Goal: Task Accomplishment & Management: Complete application form

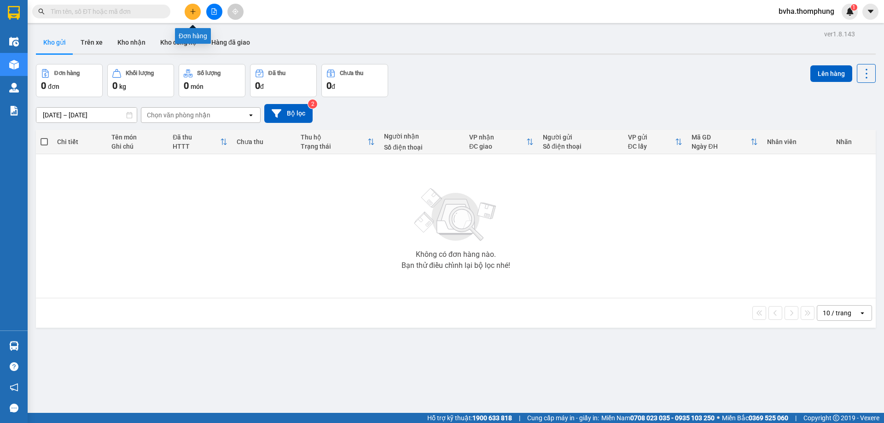
click at [195, 13] on icon "plus" at bounding box center [193, 11] width 6 height 6
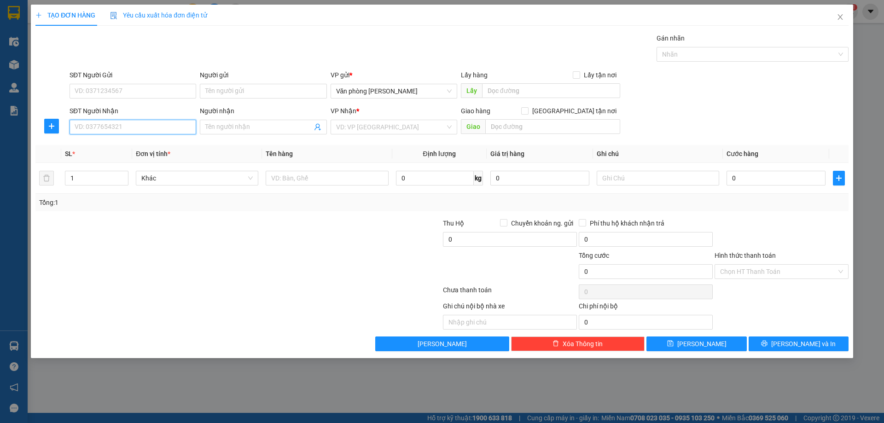
click at [122, 125] on input "SĐT Người Nhận" at bounding box center [132, 127] width 127 height 15
type input "0397295139"
click at [115, 144] on div "0397295139 - A QUANG" at bounding box center [133, 145] width 116 height 10
type input "A QUANG"
type input "0397295139"
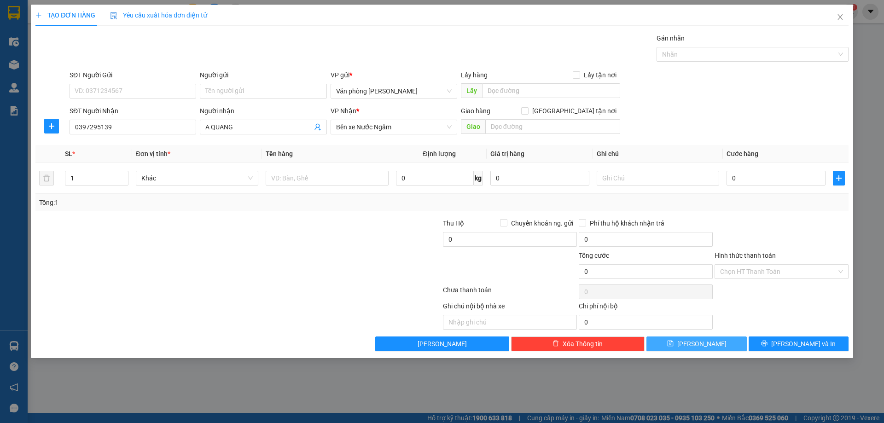
click at [682, 339] on button "Lưu" at bounding box center [696, 343] width 100 height 15
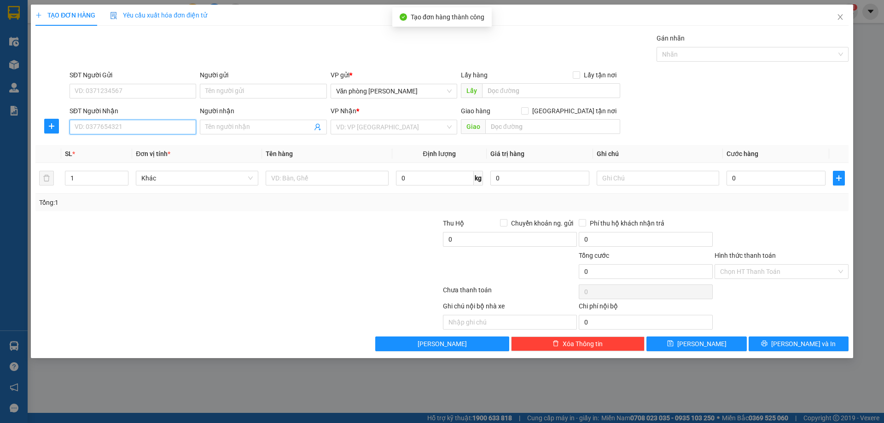
click at [120, 125] on input "SĐT Người Nhận" at bounding box center [132, 127] width 127 height 15
type input "0981789935"
click at [233, 124] on input "Người nhận" at bounding box center [258, 127] width 106 height 10
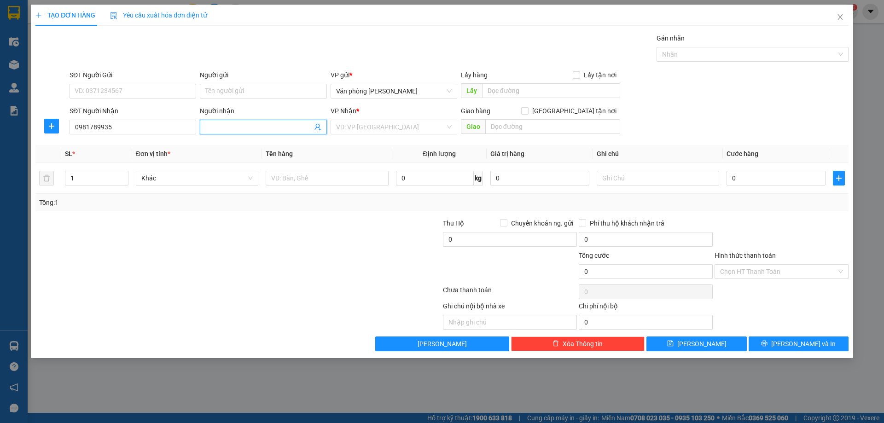
type input "J"
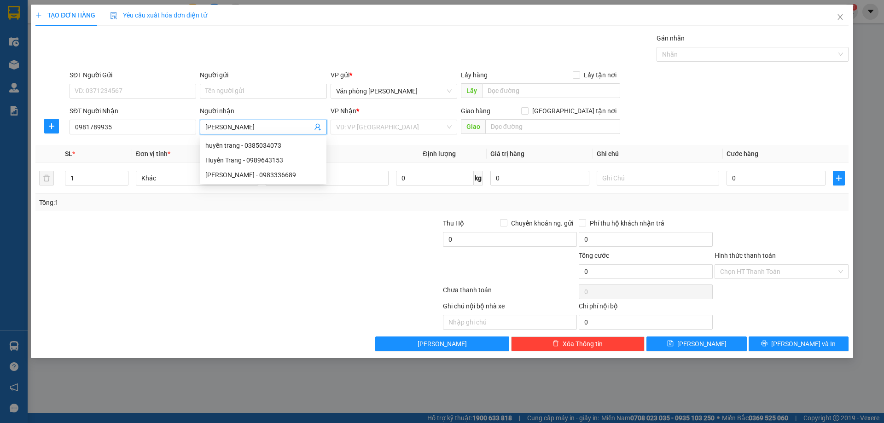
type input "HUYỀN TRANG"
click at [356, 117] on div "VP Nhận *" at bounding box center [393, 113] width 127 height 14
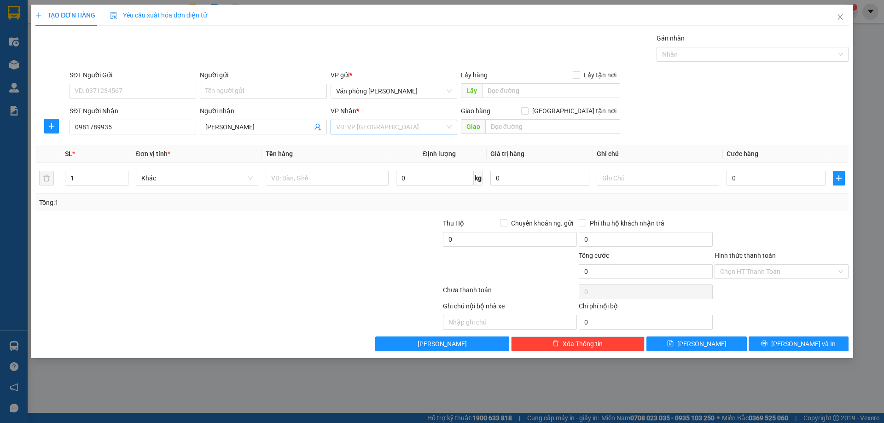
click at [354, 123] on input "search" at bounding box center [390, 127] width 109 height 14
type input "BẾN"
click at [732, 178] on input "0" at bounding box center [775, 178] width 99 height 15
type input "5"
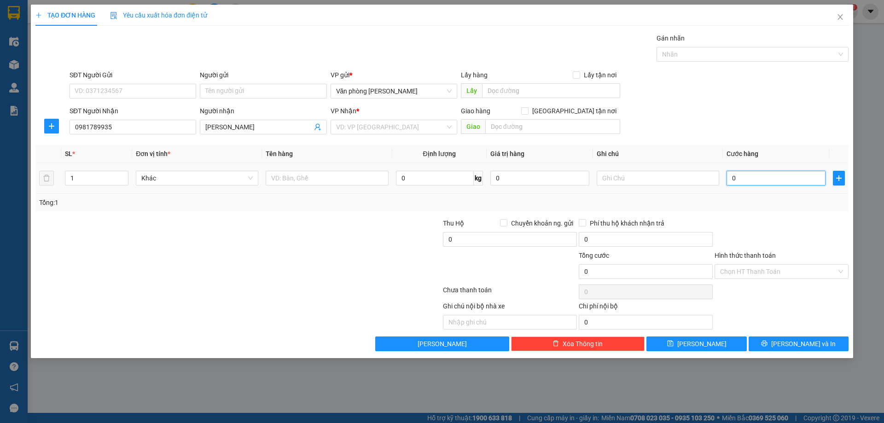
type input "5"
type input "50"
type input "500"
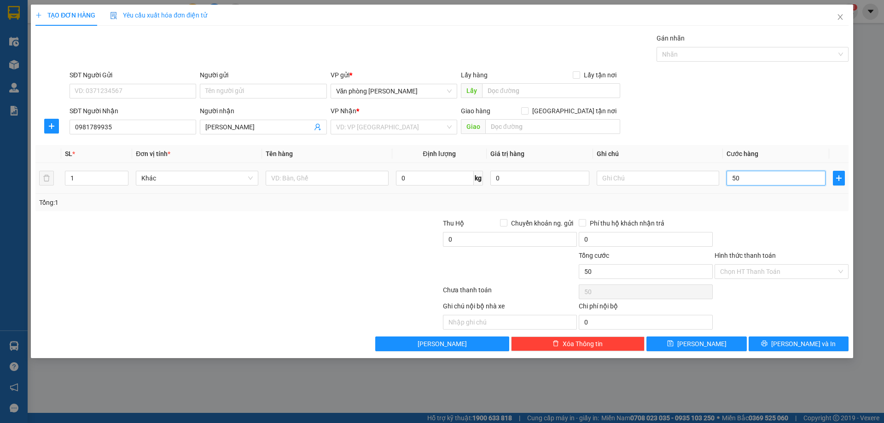
type input "500"
type input "5.000"
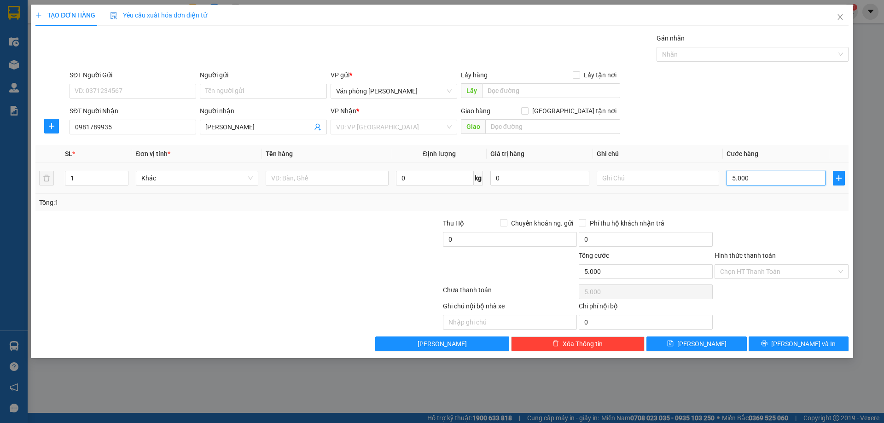
type input "50.000"
click at [271, 126] on input "HUYỀN TRANG" at bounding box center [258, 127] width 106 height 10
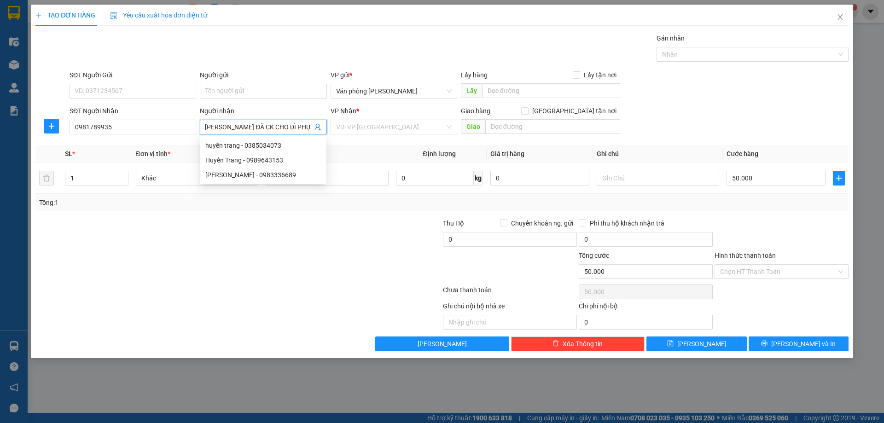
scroll to position [0, 5]
type input "HUYỀN TRANG ĐÃ CK CHO DÌ PHỤNG"
click at [755, 266] on input "Hình thức thanh toán" at bounding box center [778, 272] width 116 height 14
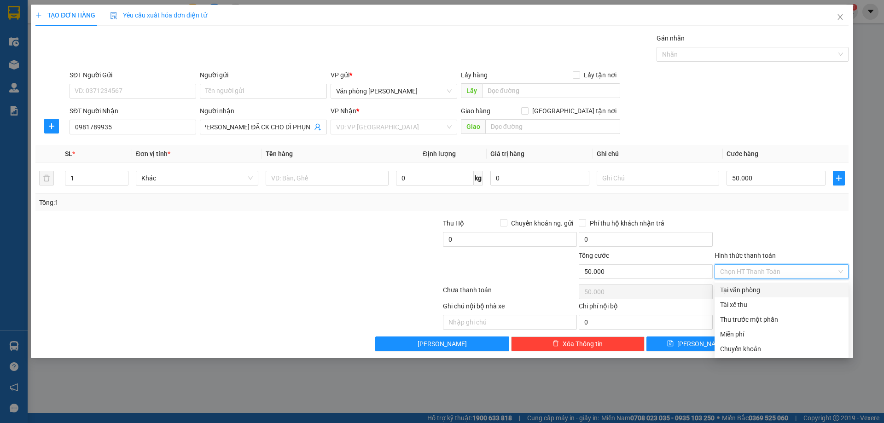
scroll to position [0, 0]
click at [738, 293] on div "Tại văn phòng" at bounding box center [781, 290] width 123 height 10
type input "0"
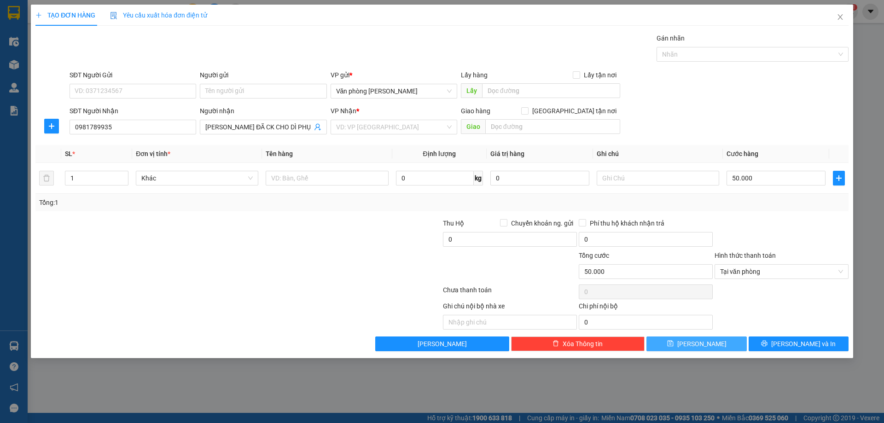
click at [698, 344] on span "Lưu" at bounding box center [701, 344] width 49 height 10
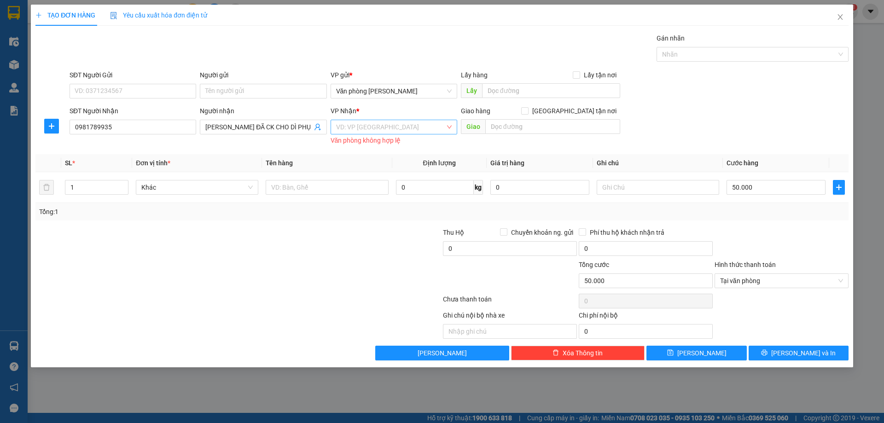
click at [382, 128] on input "search" at bounding box center [390, 127] width 109 height 14
type input "BẾN"
click at [392, 151] on div "Bến xe Nước Ngầm" at bounding box center [393, 145] width 127 height 15
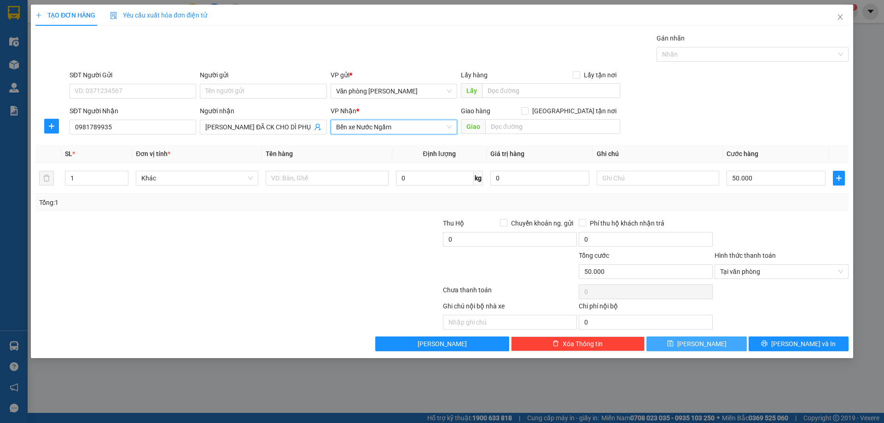
click at [703, 346] on button "Lưu" at bounding box center [696, 343] width 100 height 15
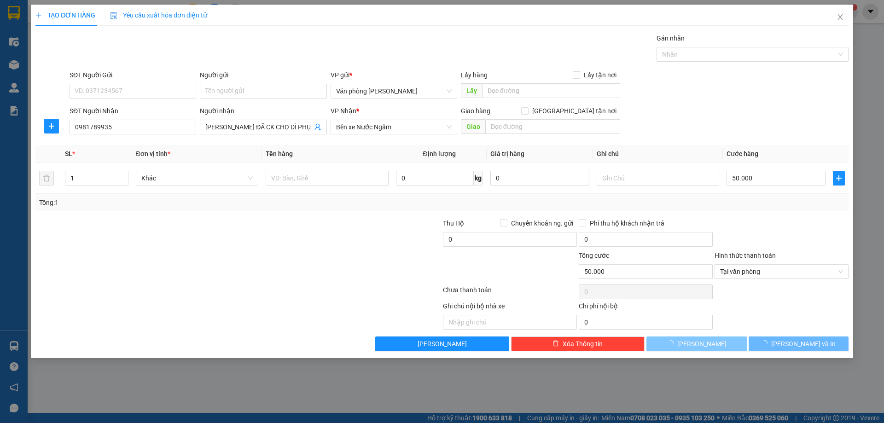
type input "0"
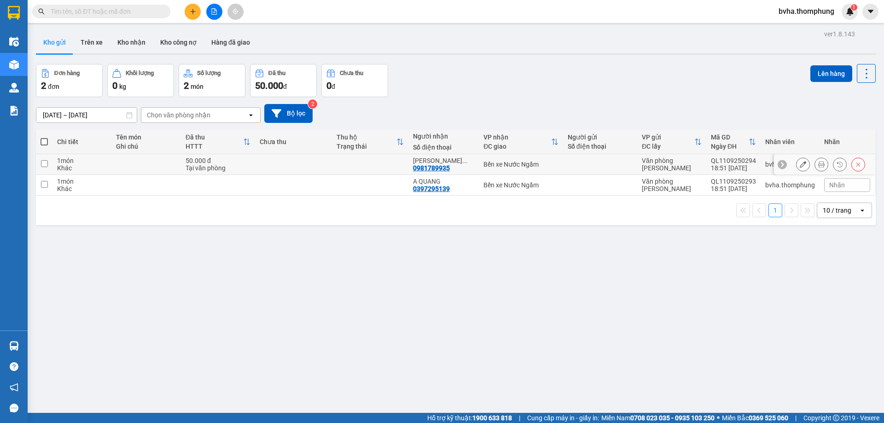
click at [46, 164] on input "checkbox" at bounding box center [44, 163] width 7 height 7
checkbox input "true"
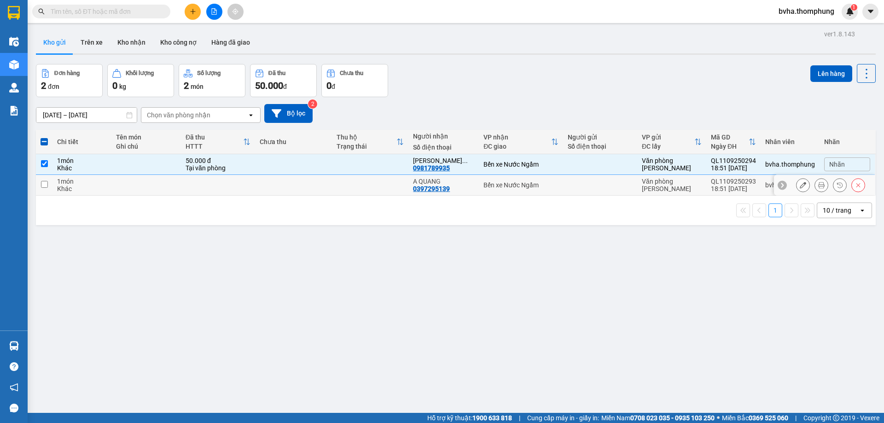
click at [46, 185] on input "checkbox" at bounding box center [44, 184] width 7 height 7
checkbox input "true"
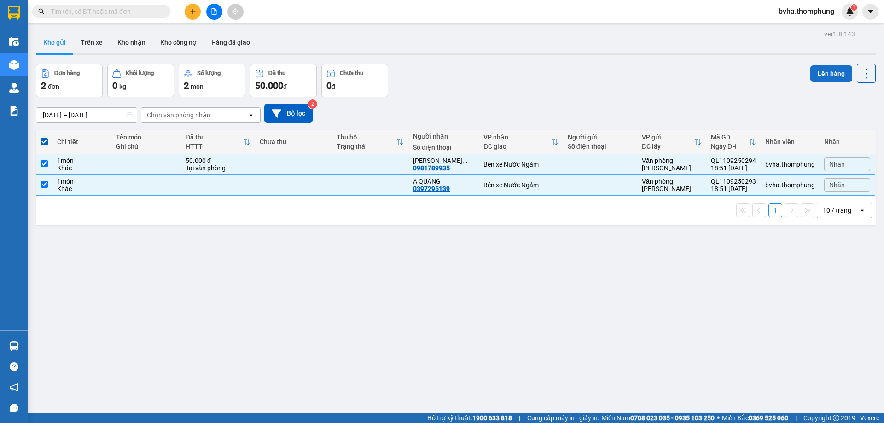
click at [828, 74] on button "Lên hàng" at bounding box center [831, 73] width 42 height 17
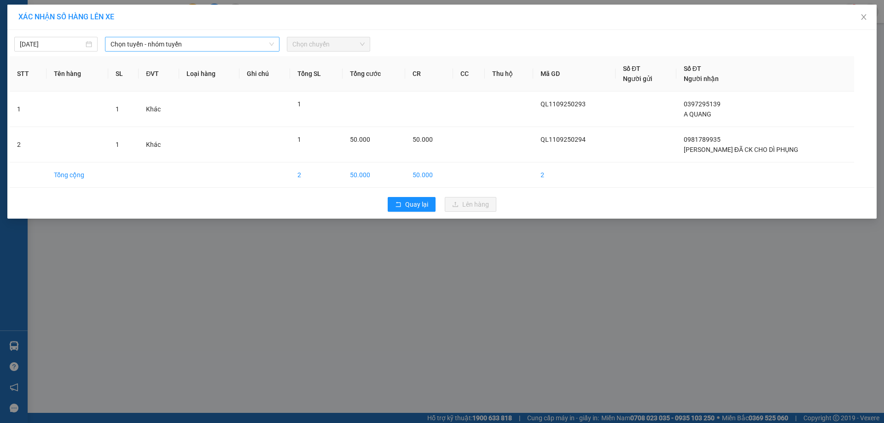
click at [181, 41] on span "Chọn tuyến - nhóm tuyến" at bounding box center [191, 44] width 163 height 14
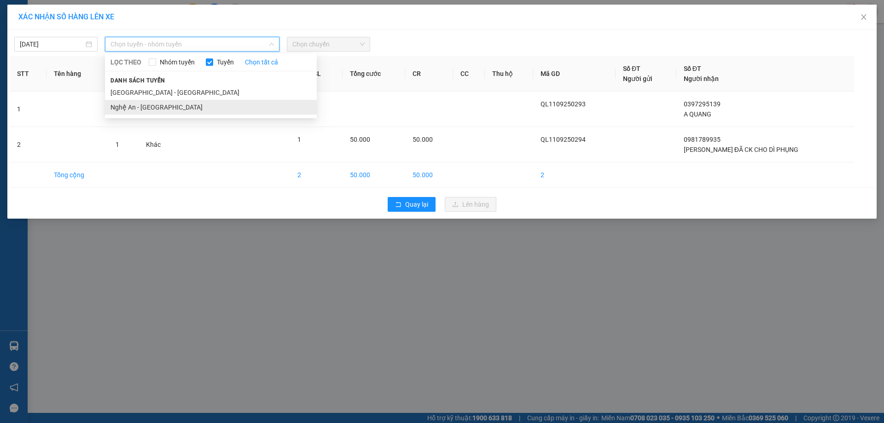
click at [149, 105] on li "Nghệ An - [GEOGRAPHIC_DATA]" at bounding box center [211, 107] width 212 height 15
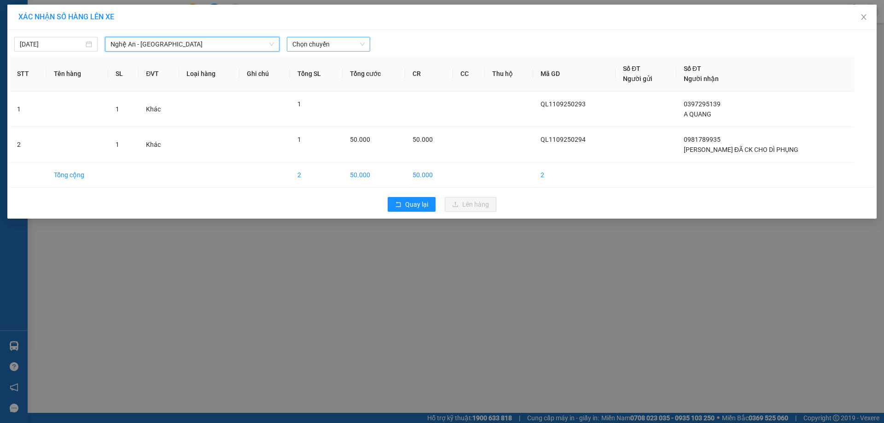
click at [341, 46] on span "Chọn chuyến" at bounding box center [328, 44] width 72 height 14
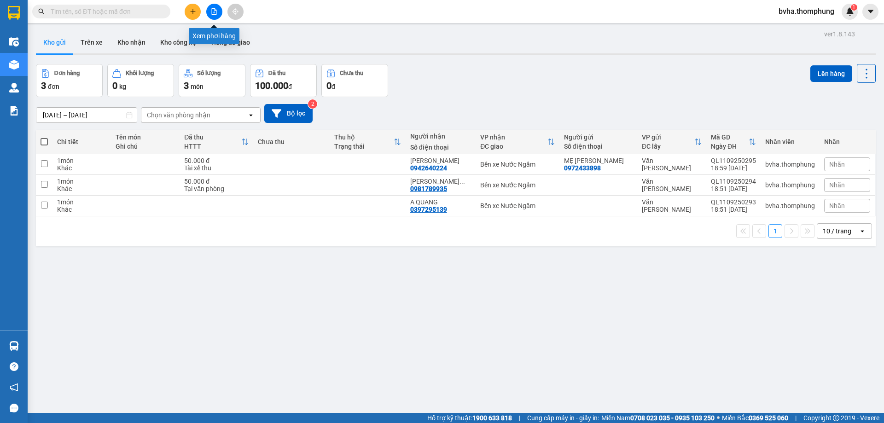
click at [214, 13] on icon "file-add" at bounding box center [214, 11] width 6 height 6
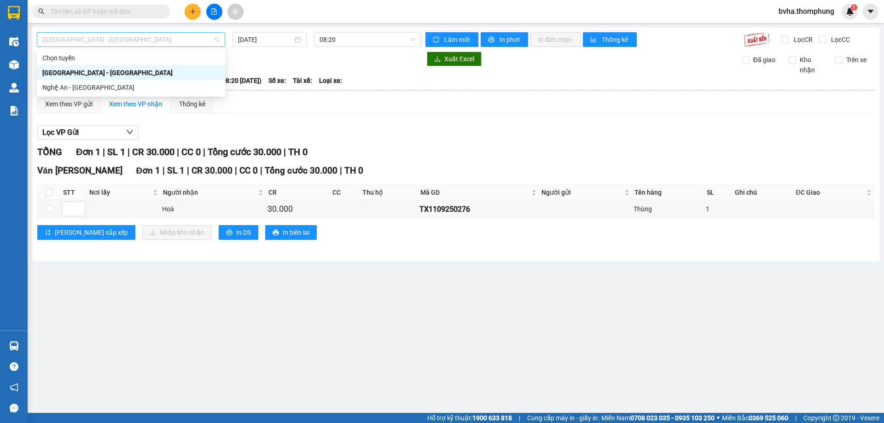
click at [144, 41] on span "[GEOGRAPHIC_DATA] - [GEOGRAPHIC_DATA]" at bounding box center [130, 40] width 177 height 14
click at [145, 7] on input "text" at bounding box center [105, 11] width 109 height 10
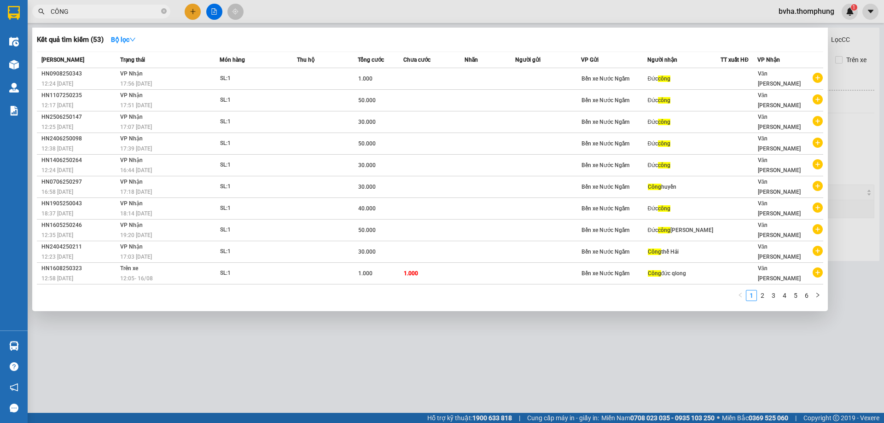
type input "CÔNG"
click at [208, 8] on div at bounding box center [442, 211] width 884 height 423
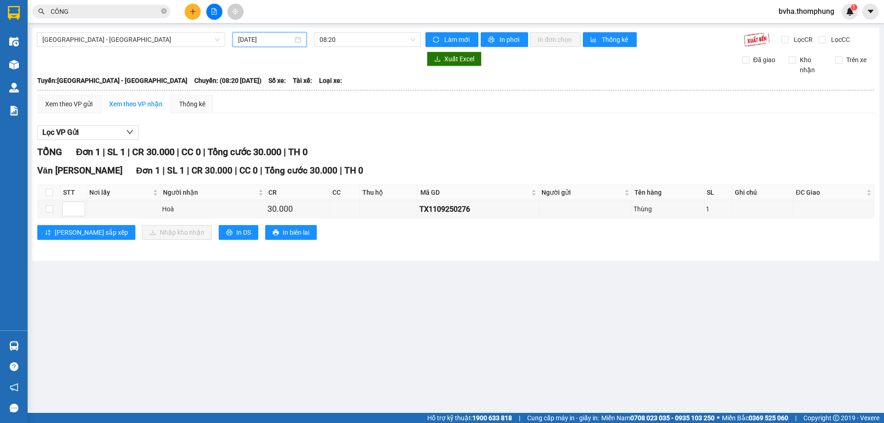
click at [264, 42] on input "[DATE]" at bounding box center [265, 40] width 55 height 10
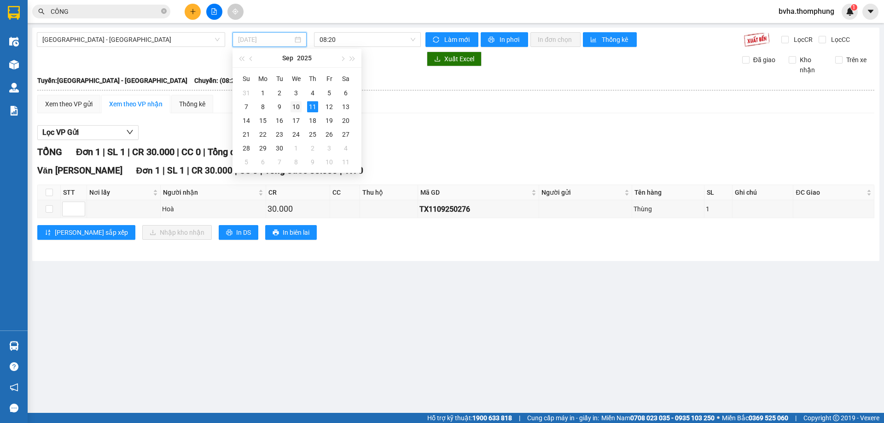
click at [297, 109] on div "10" at bounding box center [295, 106] width 11 height 11
type input "[DATE]"
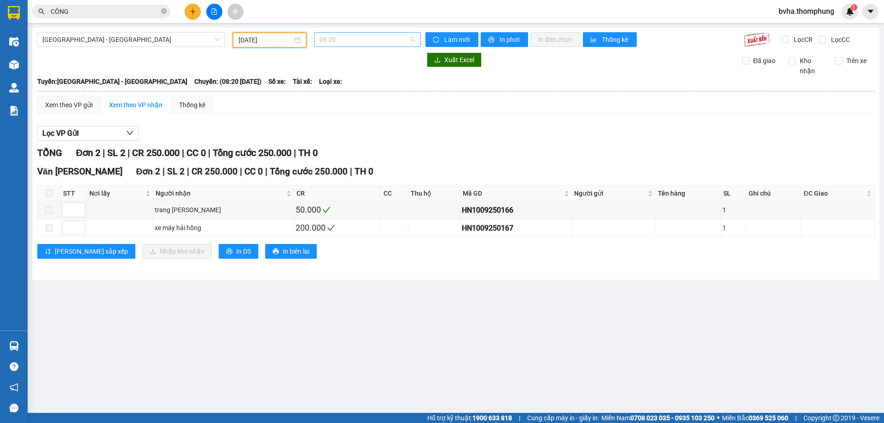
click at [365, 35] on span "08:20" at bounding box center [367, 40] width 96 height 14
click at [331, 106] on div "12:00" at bounding box center [355, 102] width 72 height 10
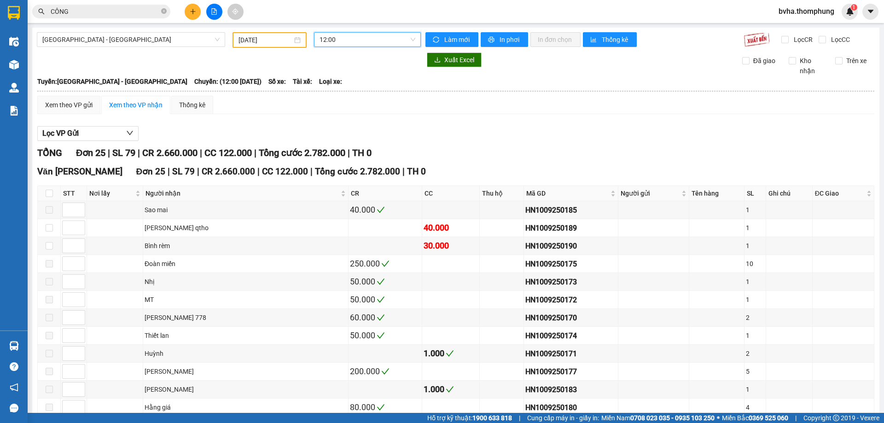
click at [353, 38] on span "12:00" at bounding box center [367, 40] width 96 height 14
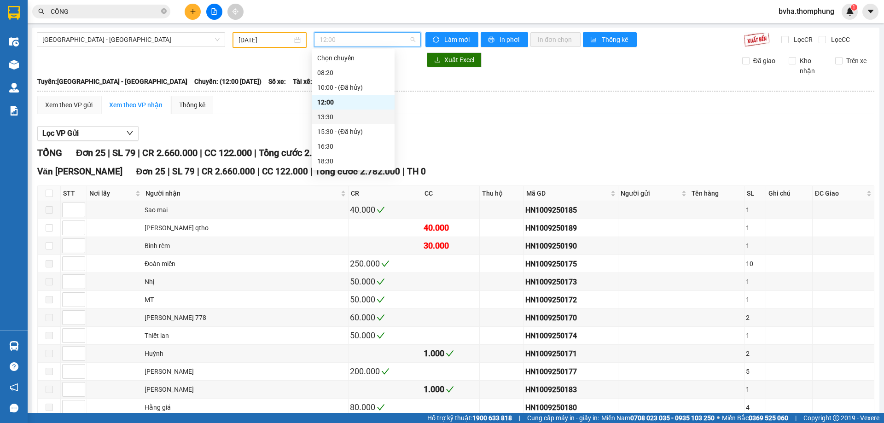
click at [340, 118] on div "13:30" at bounding box center [353, 117] width 72 height 10
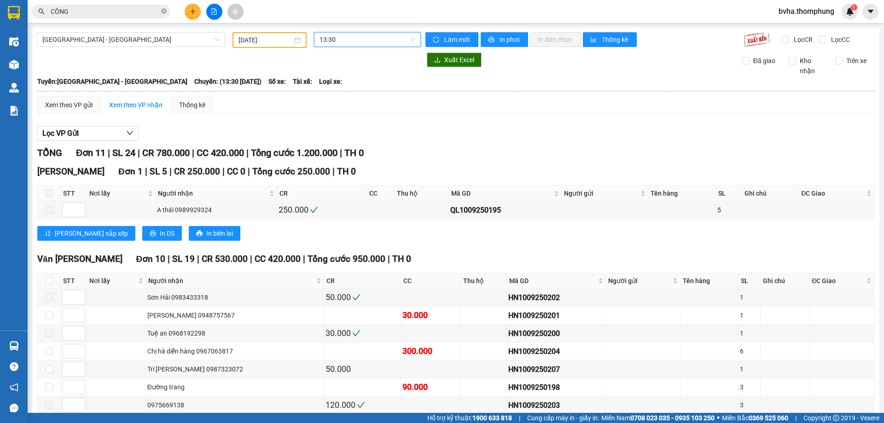
click at [372, 44] on span "13:30" at bounding box center [367, 40] width 96 height 14
click at [345, 148] on div "16:30" at bounding box center [353, 146] width 72 height 10
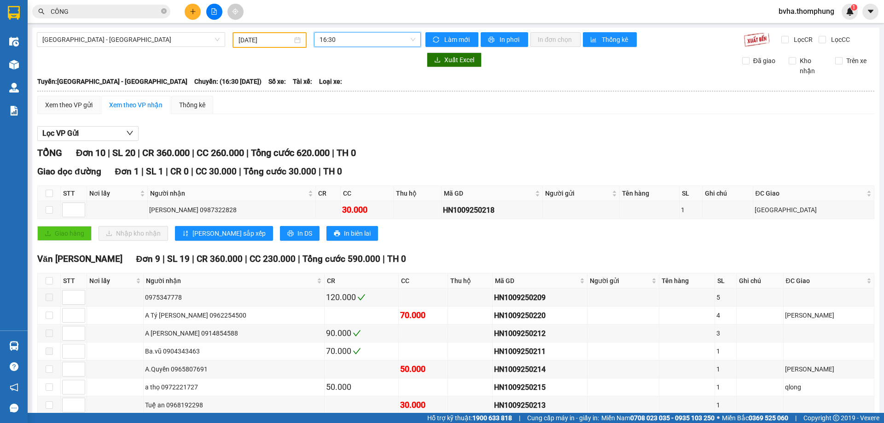
click at [397, 37] on span "16:30" at bounding box center [367, 40] width 96 height 14
click at [333, 160] on div "18:30" at bounding box center [353, 161] width 72 height 10
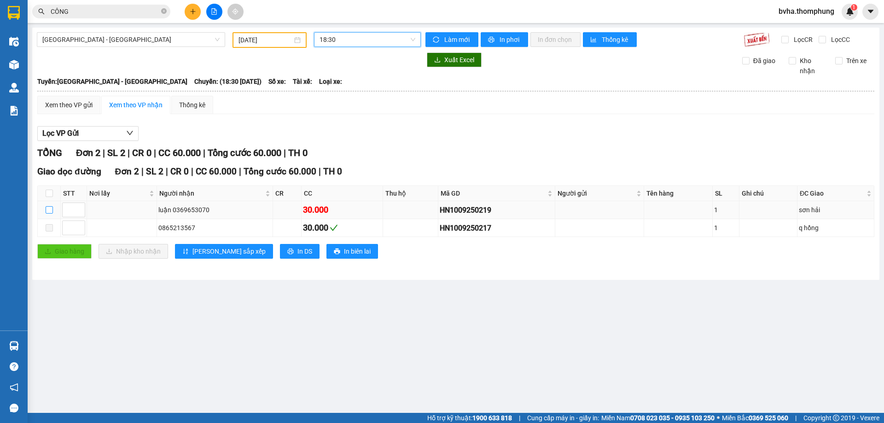
click at [50, 208] on input "checkbox" at bounding box center [49, 209] width 7 height 7
checkbox input "true"
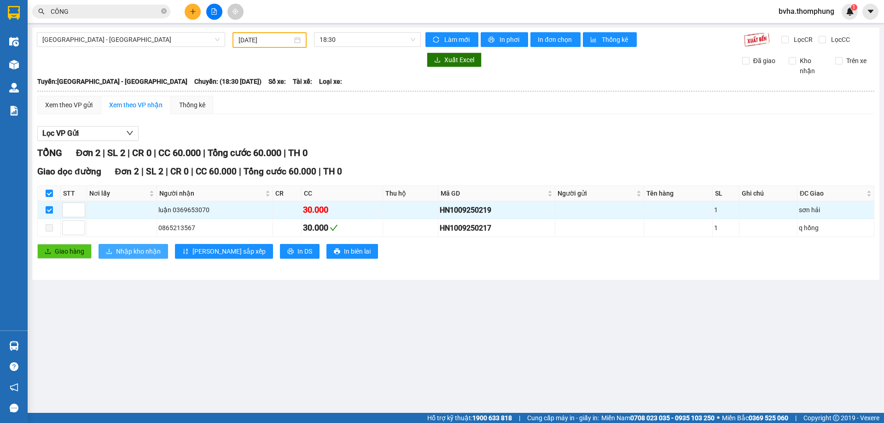
click at [145, 254] on span "Nhập kho nhận" at bounding box center [138, 251] width 45 height 10
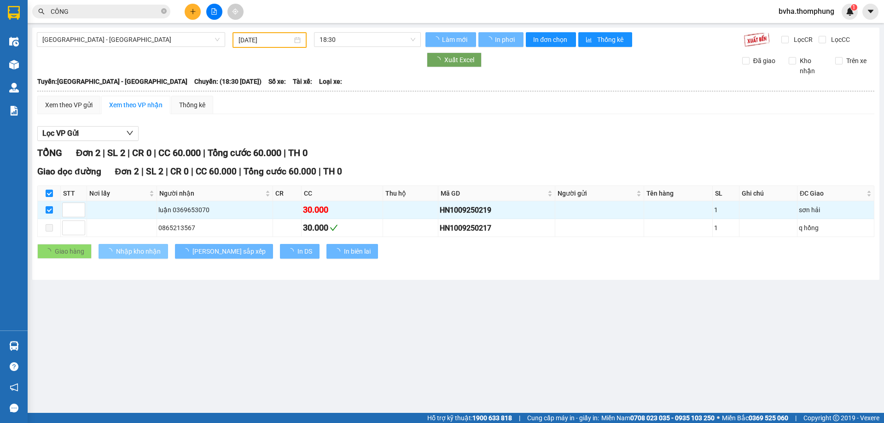
checkbox input "false"
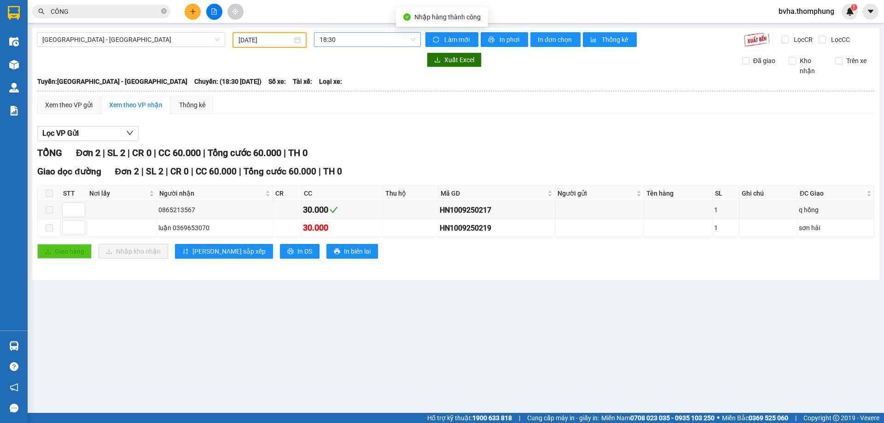
click at [347, 38] on span "18:30" at bounding box center [367, 40] width 96 height 14
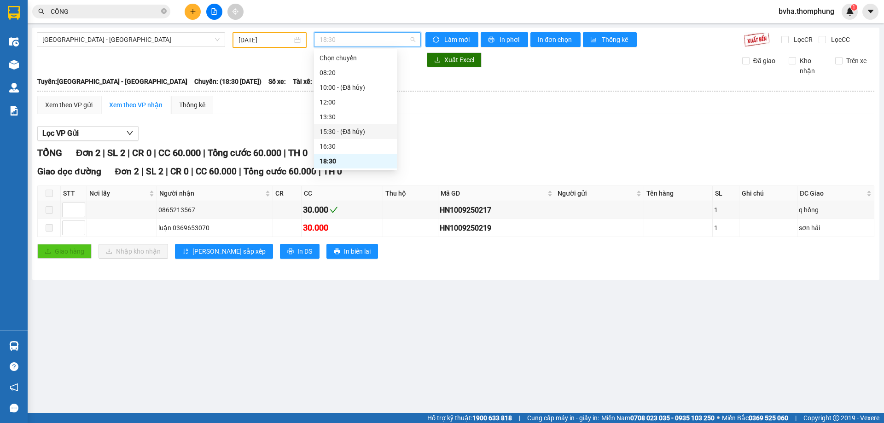
scroll to position [15, 0]
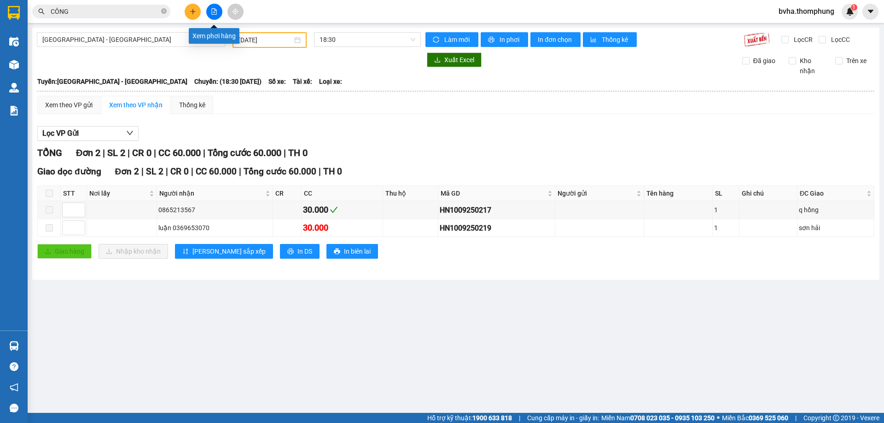
click at [217, 14] on button at bounding box center [214, 12] width 16 height 16
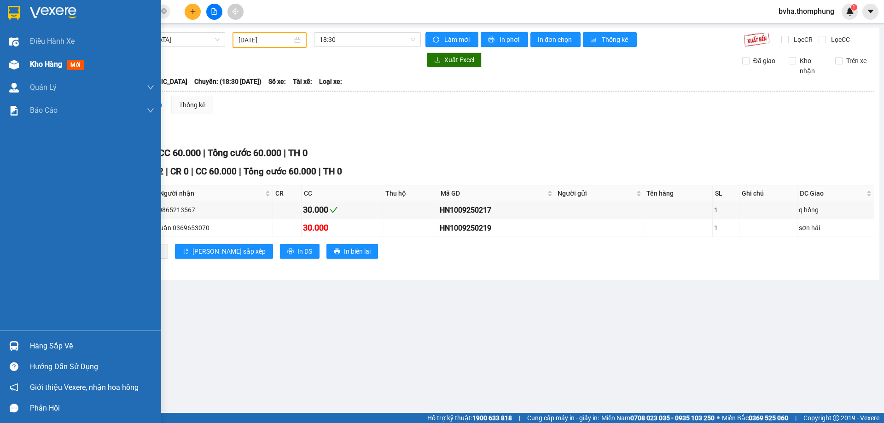
click at [18, 69] on img at bounding box center [14, 65] width 10 height 10
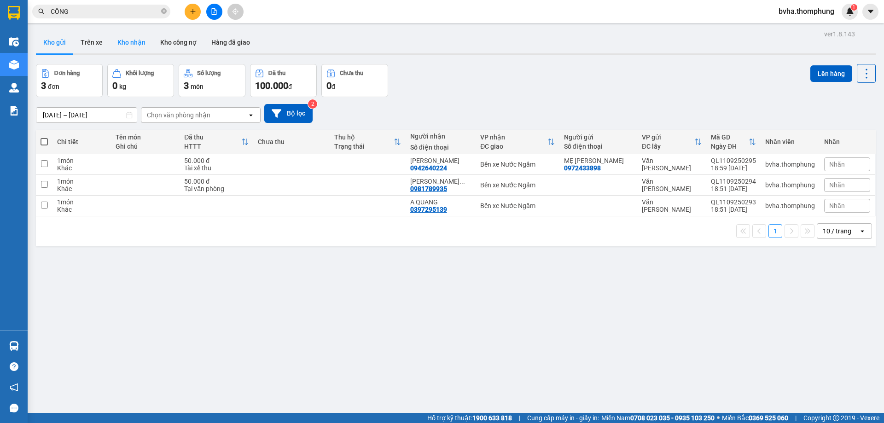
click at [135, 42] on button "Kho nhận" at bounding box center [131, 42] width 43 height 22
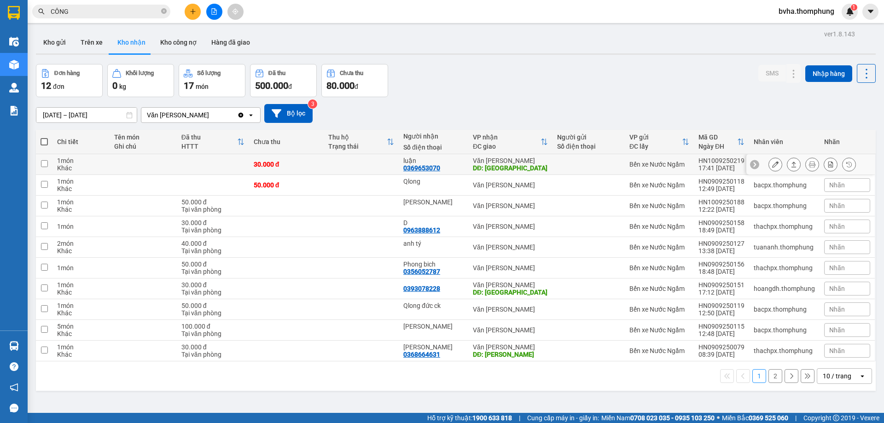
click at [772, 164] on button at bounding box center [775, 164] width 13 height 16
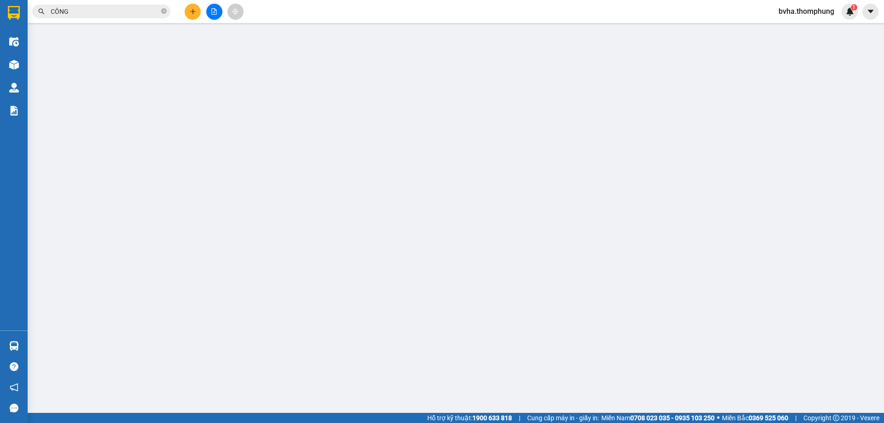
type input "0369653070"
type input "luận"
type input "sơn hải"
type input "30.000"
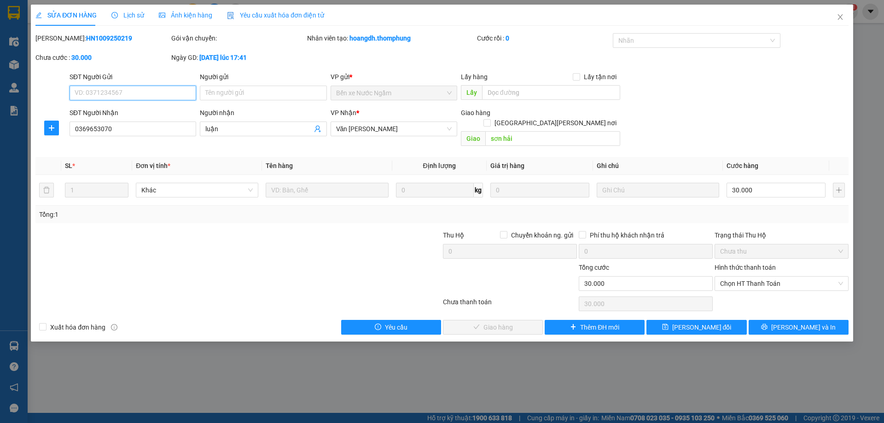
click at [811, 244] on span "Chưa thu" at bounding box center [781, 251] width 123 height 14
click at [792, 277] on span "Chọn HT Thanh Toán" at bounding box center [781, 284] width 123 height 14
click at [744, 309] on div "Chuyển khoản" at bounding box center [781, 306] width 123 height 10
type input "0"
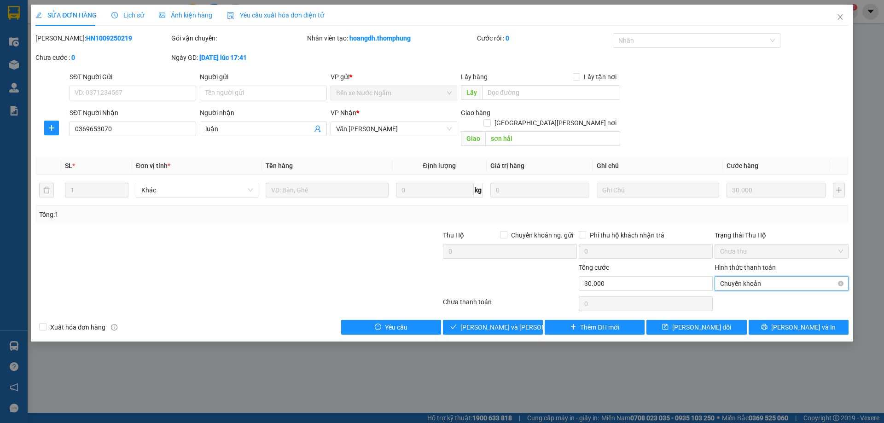
click at [748, 277] on span "Chuyển khoản" at bounding box center [781, 284] width 123 height 14
click at [748, 289] on div "Tại văn phòng" at bounding box center [781, 292] width 123 height 10
click at [724, 320] on button "[PERSON_NAME] đổi" at bounding box center [696, 327] width 100 height 15
